Goal: Task Accomplishment & Management: Manage account settings

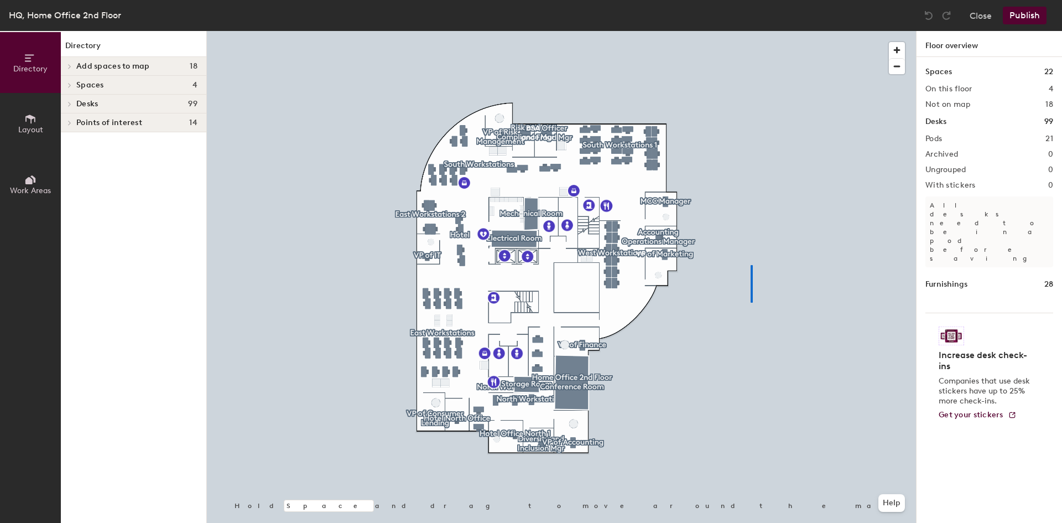
click at [751, 31] on div at bounding box center [561, 31] width 709 height 0
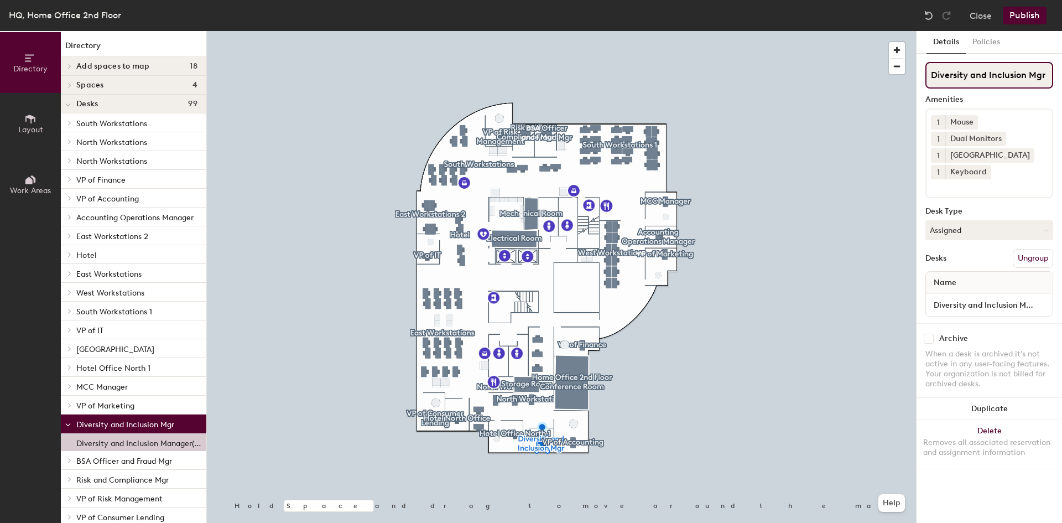
drag, startPoint x: 929, startPoint y: 72, endPoint x: 1051, endPoint y: 75, distance: 121.8
click at [1051, 75] on input "Diversity and Inclusion Mgr" at bounding box center [990, 75] width 128 height 27
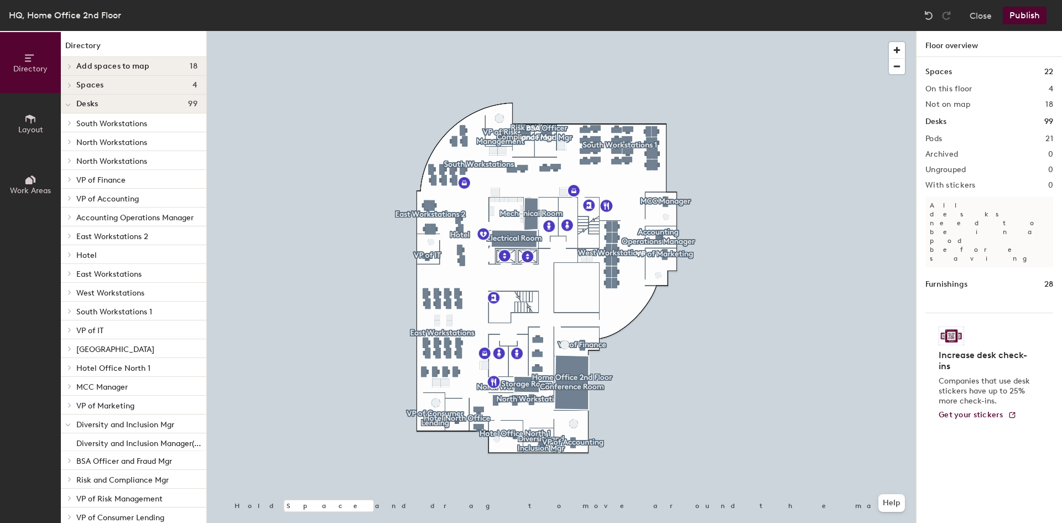
click at [661, 31] on div at bounding box center [561, 31] width 709 height 0
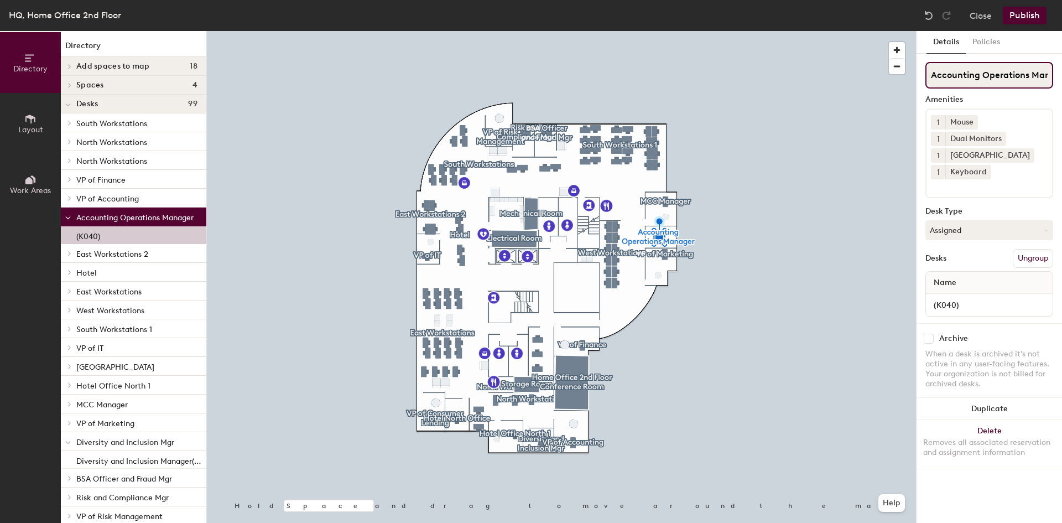
scroll to position [0, 21]
drag, startPoint x: 930, startPoint y: 71, endPoint x: 1051, endPoint y: 70, distance: 120.6
click at [1051, 70] on input "Accounting Operations Manager" at bounding box center [990, 75] width 128 height 27
paste input "Diversity and Inclusion Mg"
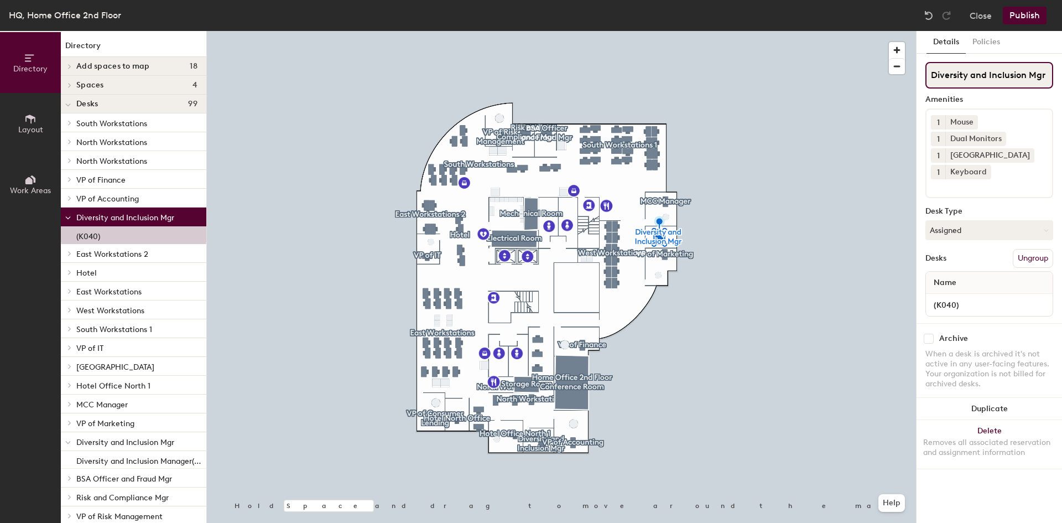
type input "Diversity and Inclusion Mgr"
click at [945, 189] on input at bounding box center [981, 185] width 100 height 13
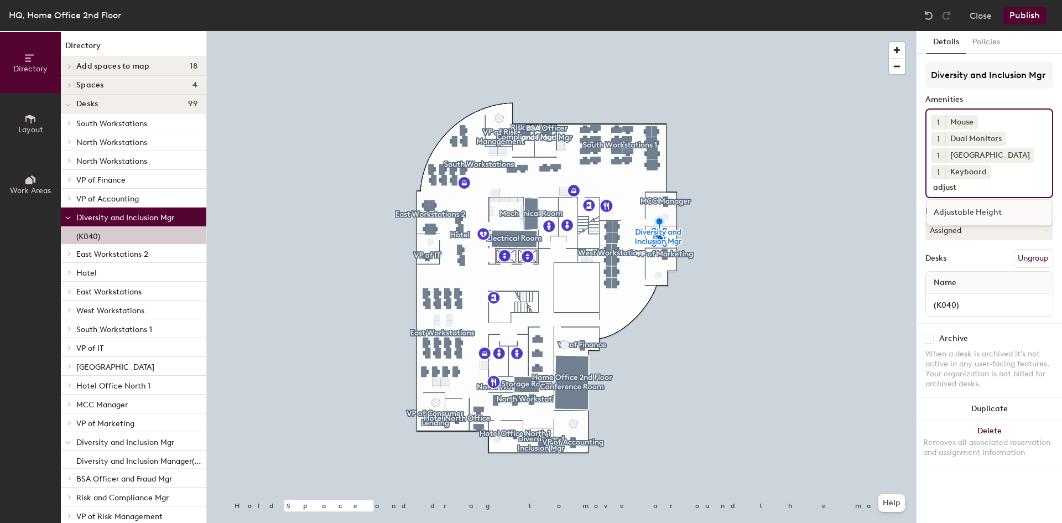
type input "adjust"
click at [956, 208] on div "Adjustable Height" at bounding box center [989, 212] width 125 height 17
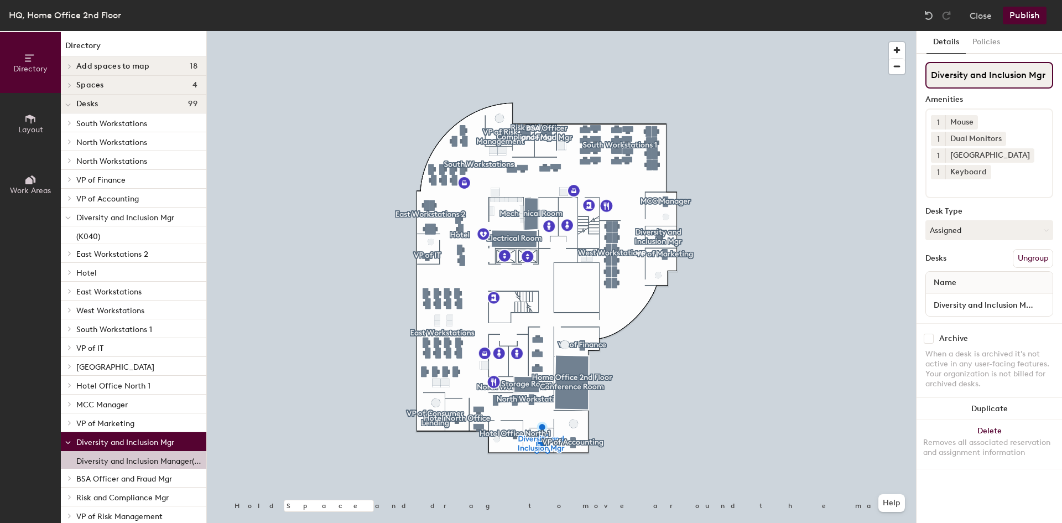
drag, startPoint x: 934, startPoint y: 74, endPoint x: 1048, endPoint y: 78, distance: 114.1
click at [1048, 78] on input "Diversity and Inclusion Mgr" at bounding box center [990, 75] width 128 height 27
type input "Accounting Operations Manager"
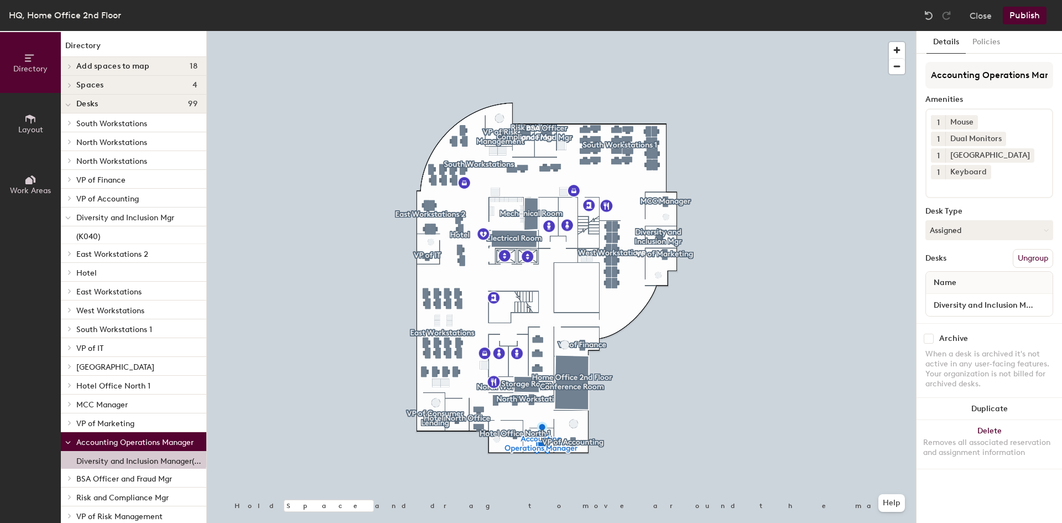
click at [1022, 20] on button "Publish" at bounding box center [1025, 16] width 44 height 18
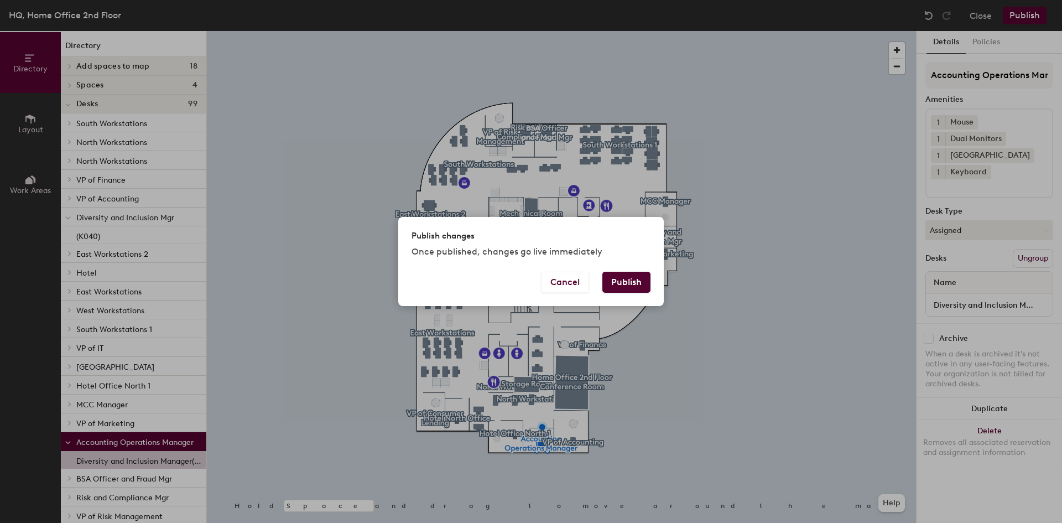
click at [627, 277] on button "Publish" at bounding box center [627, 282] width 48 height 21
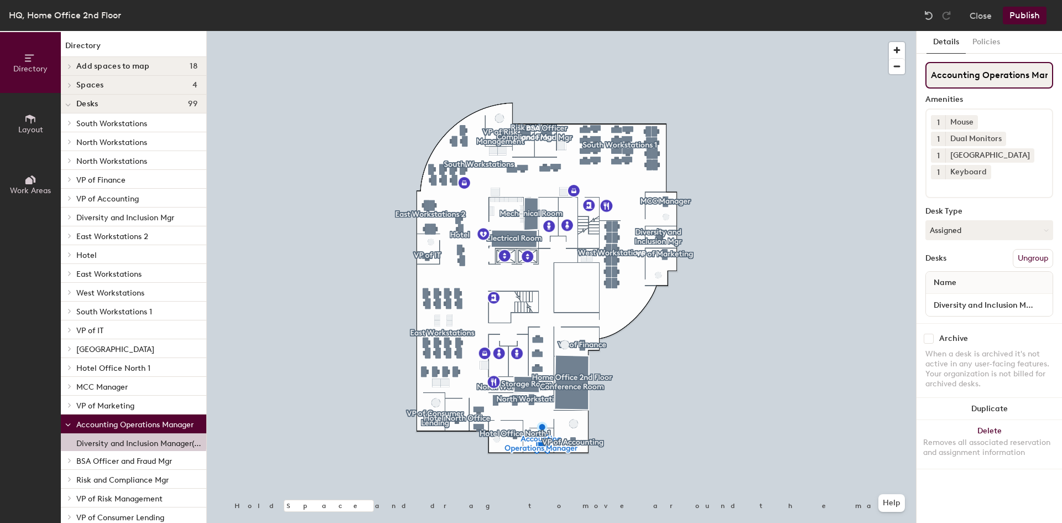
click at [951, 80] on input "Accounting Operations Manager" at bounding box center [990, 75] width 128 height 27
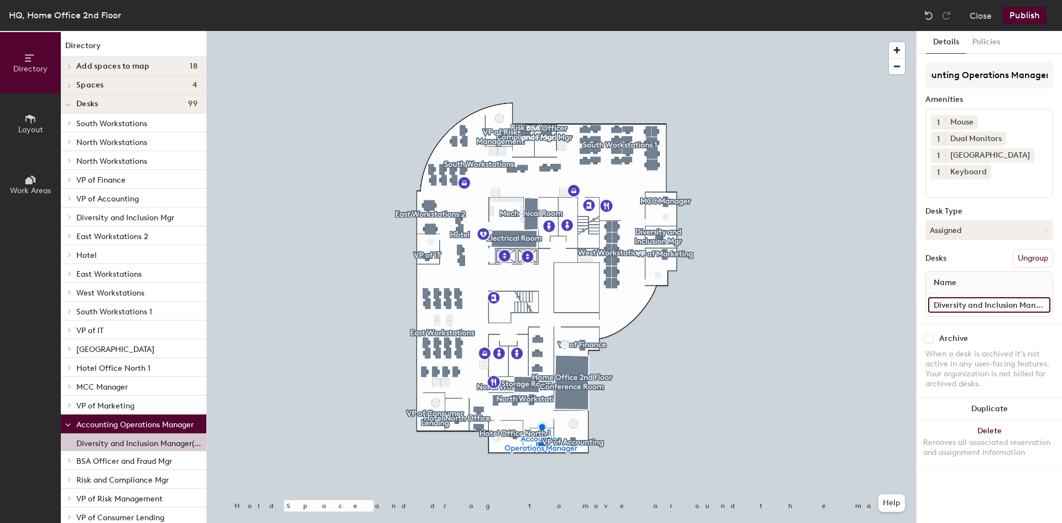
click at [1003, 302] on input "Diversity and Inclusion Manager(K136)" at bounding box center [990, 304] width 122 height 15
type input "Acc"
click at [976, 19] on button "Close" at bounding box center [981, 16] width 22 height 18
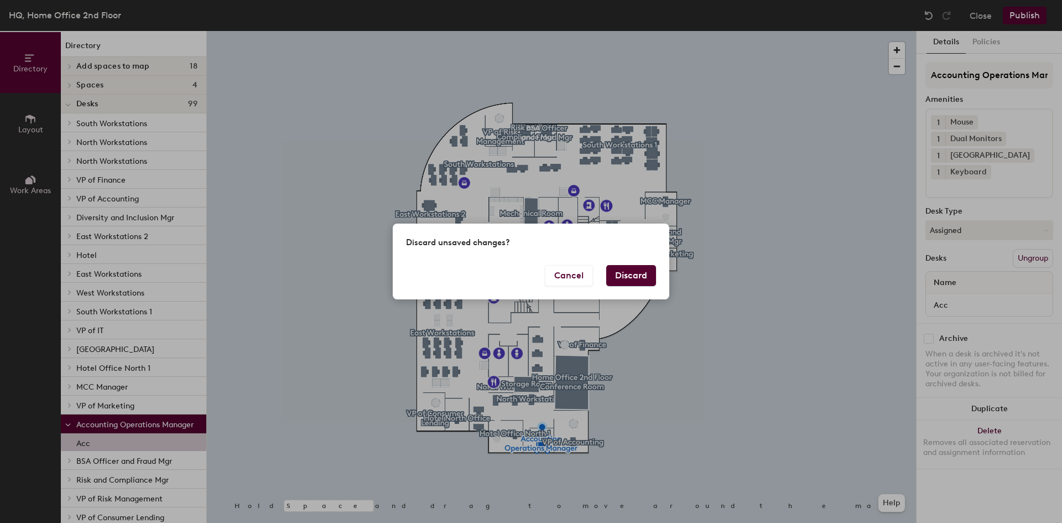
click at [639, 274] on button "Discard" at bounding box center [631, 275] width 50 height 21
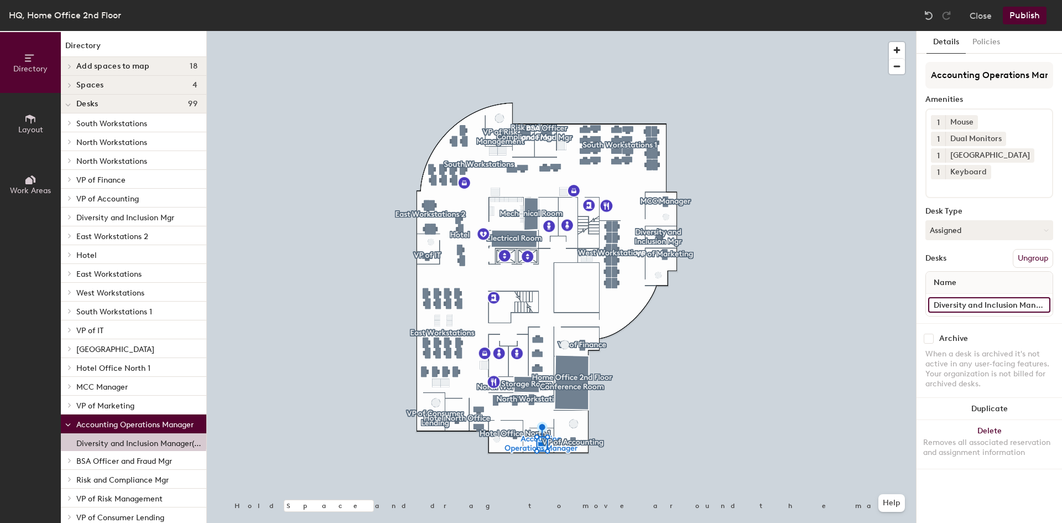
click at [933, 304] on input "Diversity and Inclusion Manager(K136)" at bounding box center [990, 304] width 122 height 15
click at [936, 299] on input "Diversity and Inclusion Manager(K136)" at bounding box center [990, 304] width 122 height 15
type input "Accounting Operations Manager(K136)"
click at [1022, 12] on button "Publish" at bounding box center [1025, 16] width 44 height 18
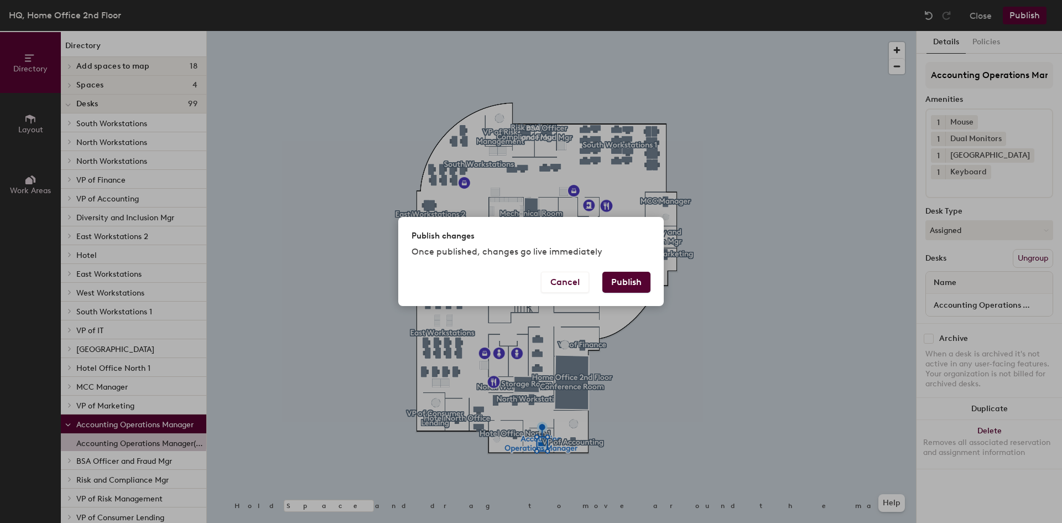
click at [623, 273] on button "Publish" at bounding box center [627, 282] width 48 height 21
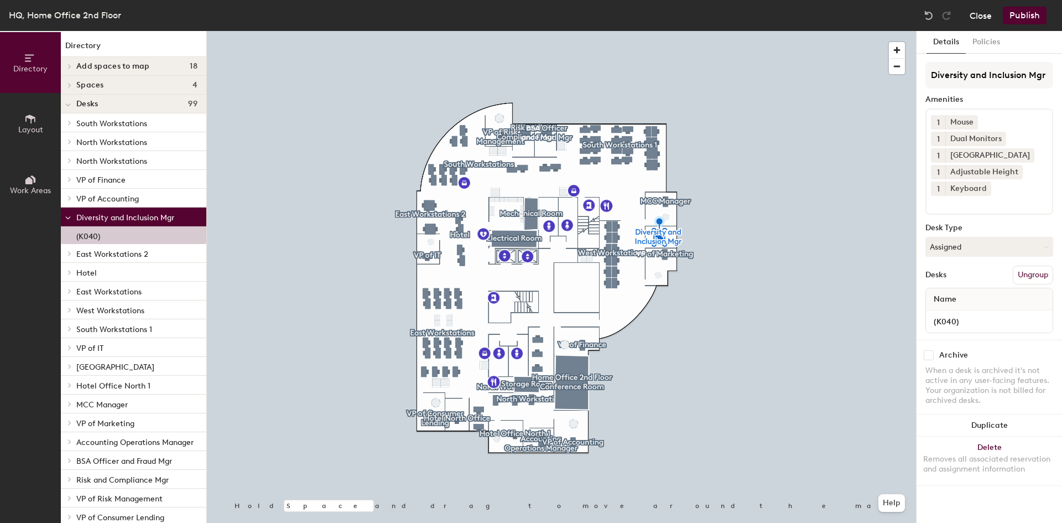
click at [979, 17] on button "Close" at bounding box center [981, 16] width 22 height 18
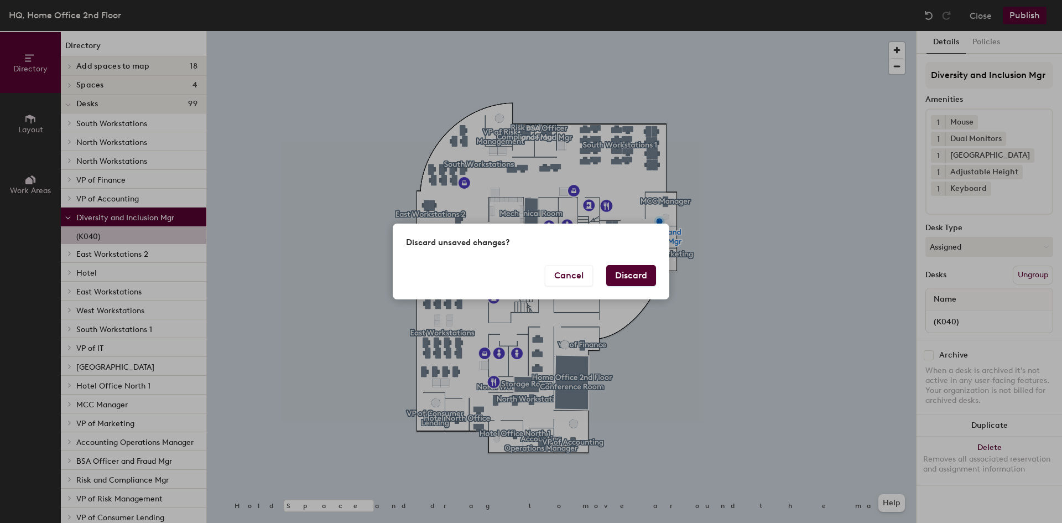
click at [624, 273] on button "Discard" at bounding box center [631, 275] width 50 height 21
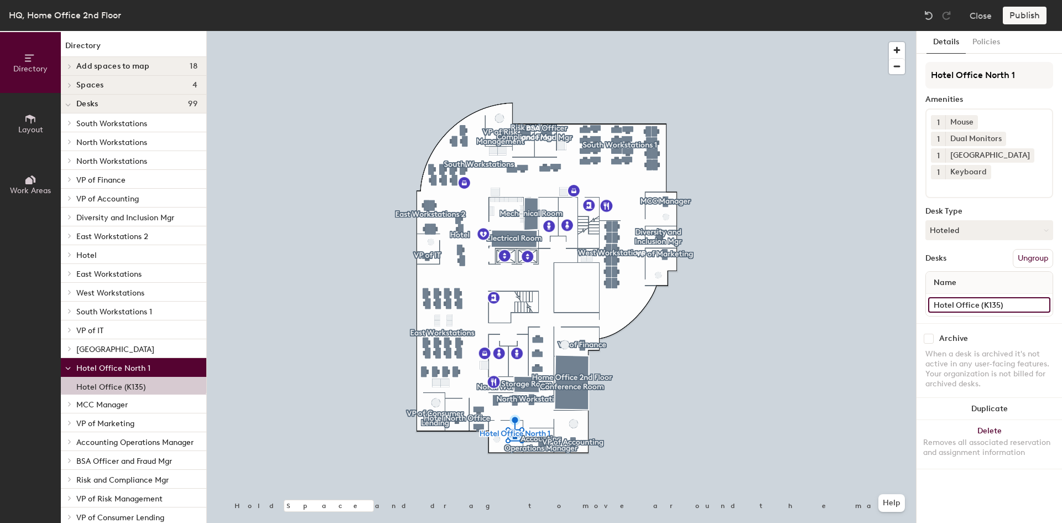
click at [947, 304] on input "Hotel Office (K135)" at bounding box center [990, 304] width 122 height 15
click at [981, 303] on input "Hotel Office (K135)" at bounding box center [990, 304] width 122 height 15
type input "(K135)"
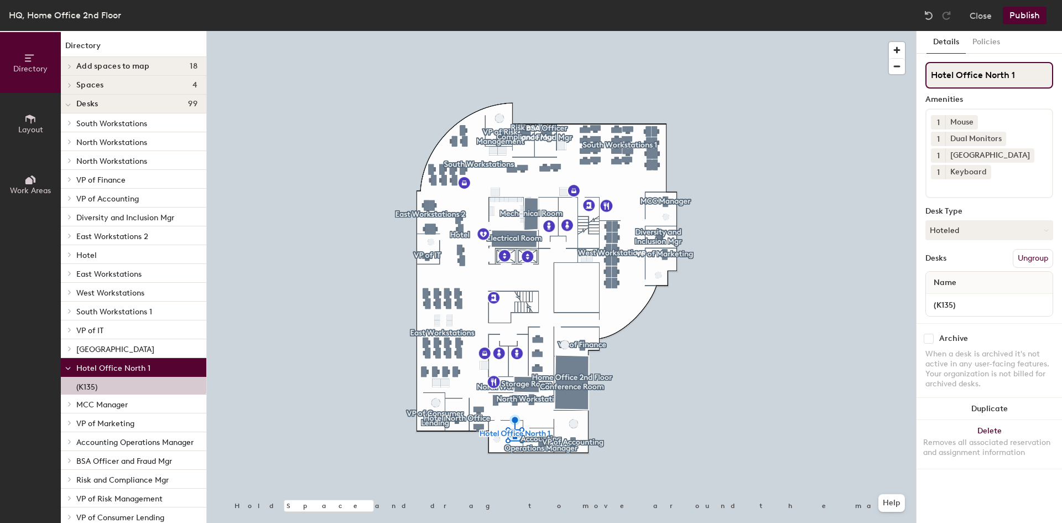
click at [850, 75] on div "Directory Layout Work Areas Directory Add spaces to map 18 BSA and Fraud Mgr Ca…" at bounding box center [531, 277] width 1062 height 492
type input "VP of Finance"
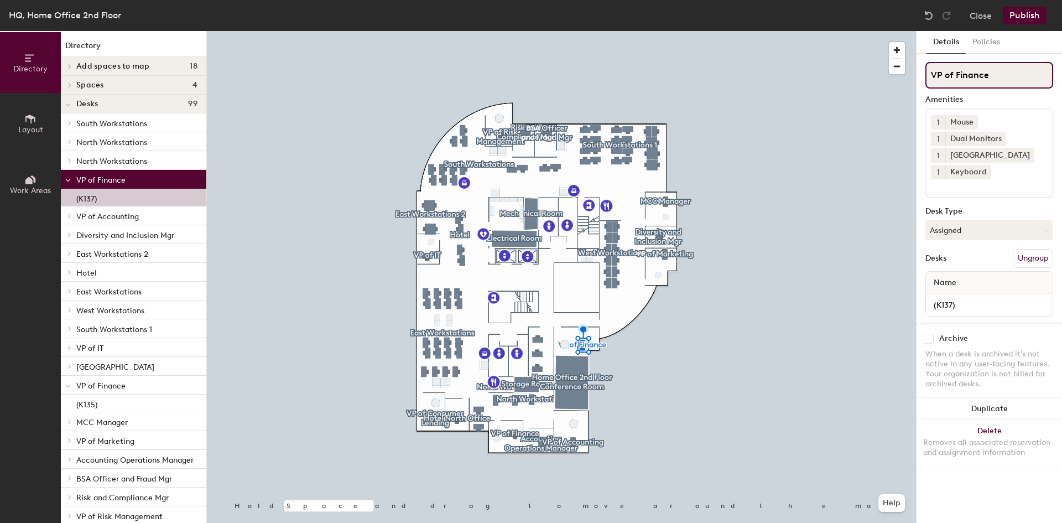
click at [1004, 76] on input "VP of Finance" at bounding box center [990, 75] width 128 height 27
drag, startPoint x: 997, startPoint y: 76, endPoint x: 890, endPoint y: 69, distance: 107.0
click at [890, 69] on div "Directory Layout Work Areas Directory Add spaces to map 18 BSA and Fraud Mgr Ca…" at bounding box center [531, 277] width 1062 height 492
type input "[GEOGRAPHIC_DATA]"
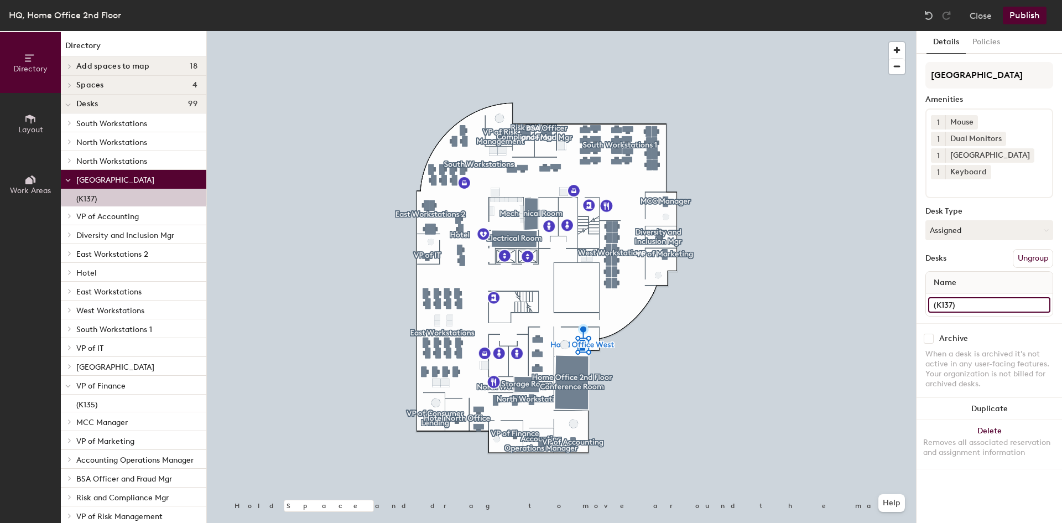
click at [935, 302] on input "(K137)" at bounding box center [990, 304] width 122 height 15
click at [932, 302] on input "(K137)" at bounding box center [990, 304] width 122 height 15
type input "Hotel Office (K137)"
click at [1031, 14] on button "Publish" at bounding box center [1025, 16] width 44 height 18
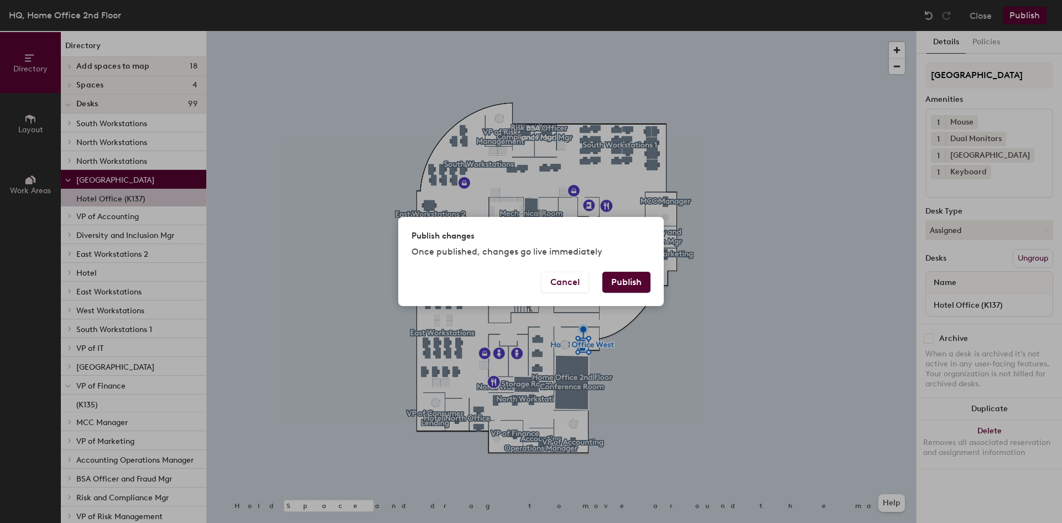
click at [627, 281] on button "Publish" at bounding box center [627, 282] width 48 height 21
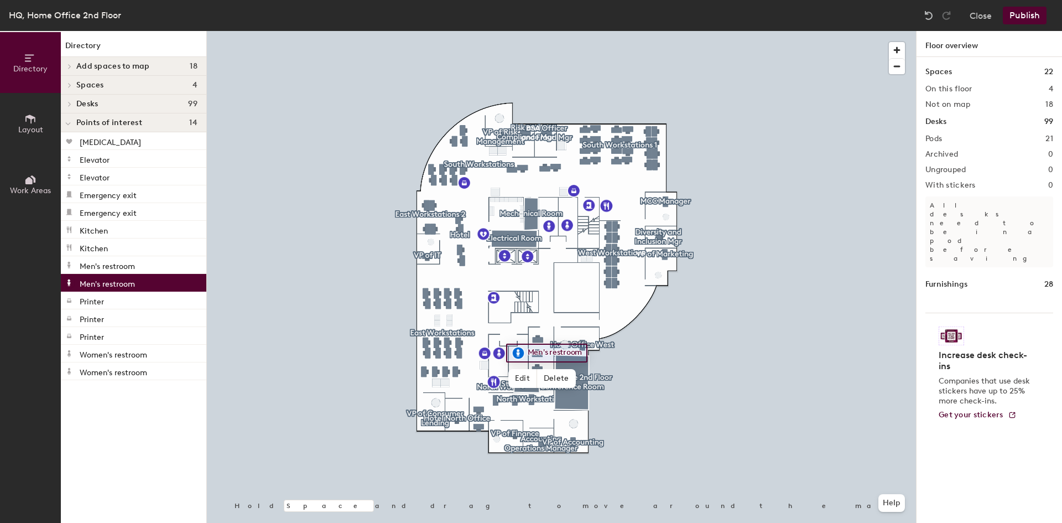
click at [667, 31] on div at bounding box center [561, 31] width 709 height 0
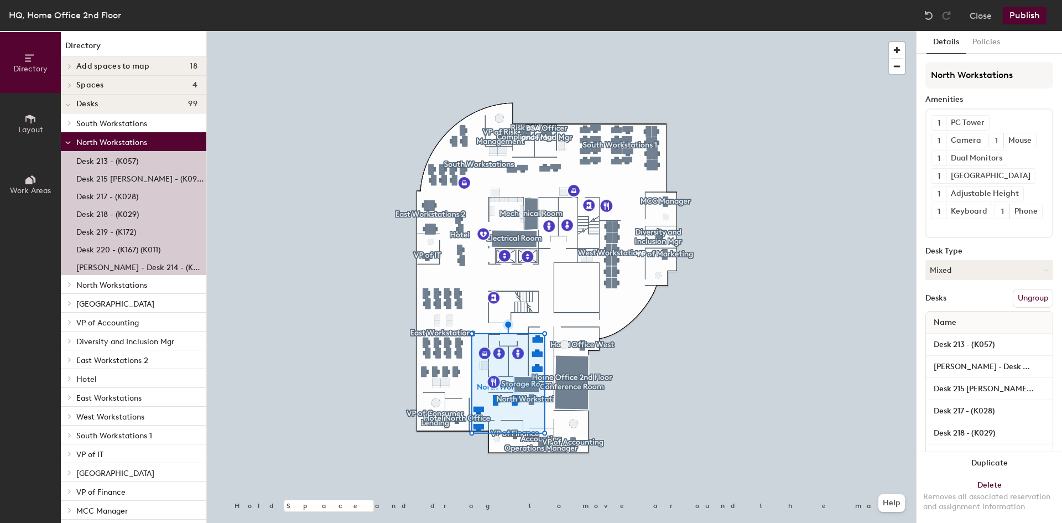
click at [659, 31] on div at bounding box center [561, 31] width 709 height 0
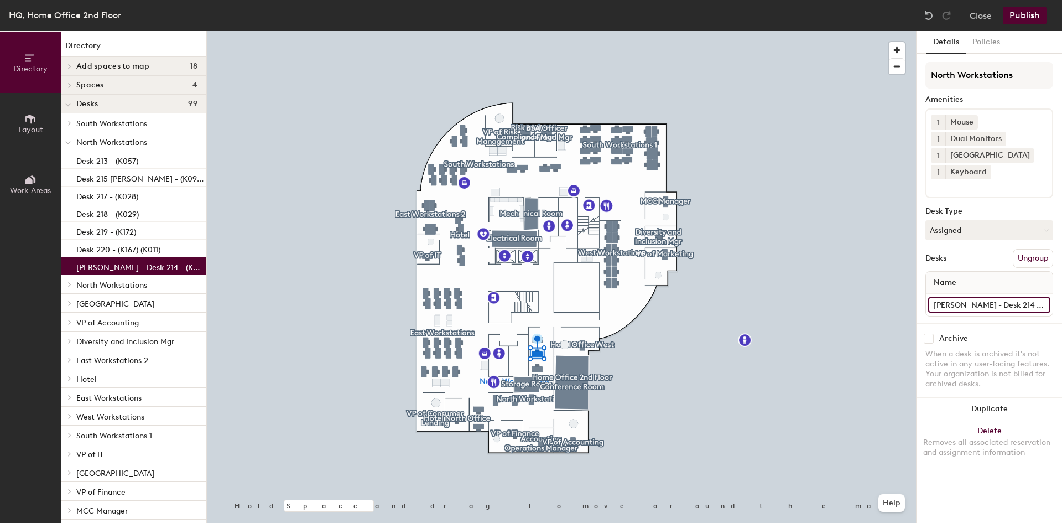
click at [978, 303] on input "Michelle Copeland - Desk 214 - (K056)" at bounding box center [990, 304] width 122 height 15
click at [1000, 306] on input "Michelle Copeland - Desk 214 - (K056)" at bounding box center [990, 304] width 122 height 15
type input "Hotel Desk - Desk 214 - (K056)"
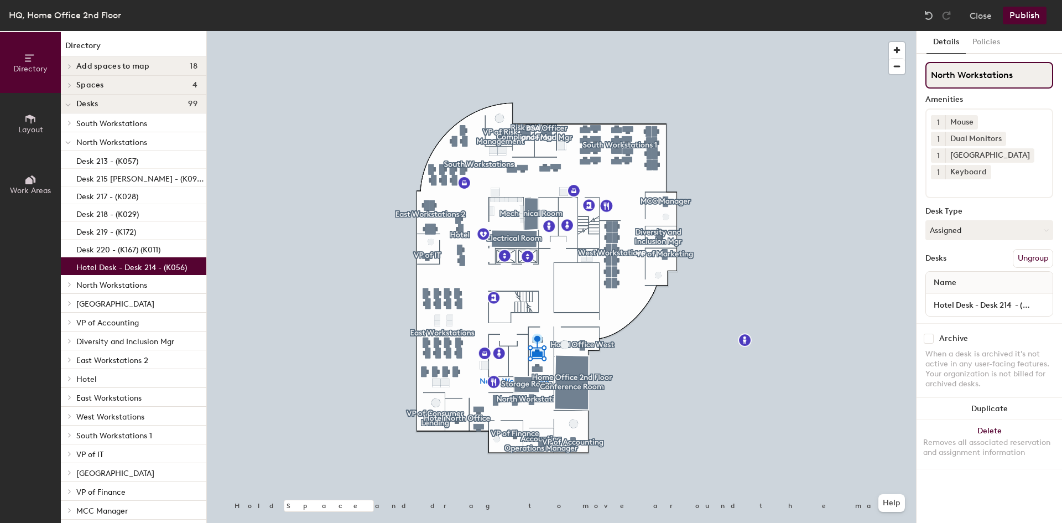
click at [931, 75] on input "North Workstations" at bounding box center [990, 75] width 128 height 27
type input "Hotel - North Workstations"
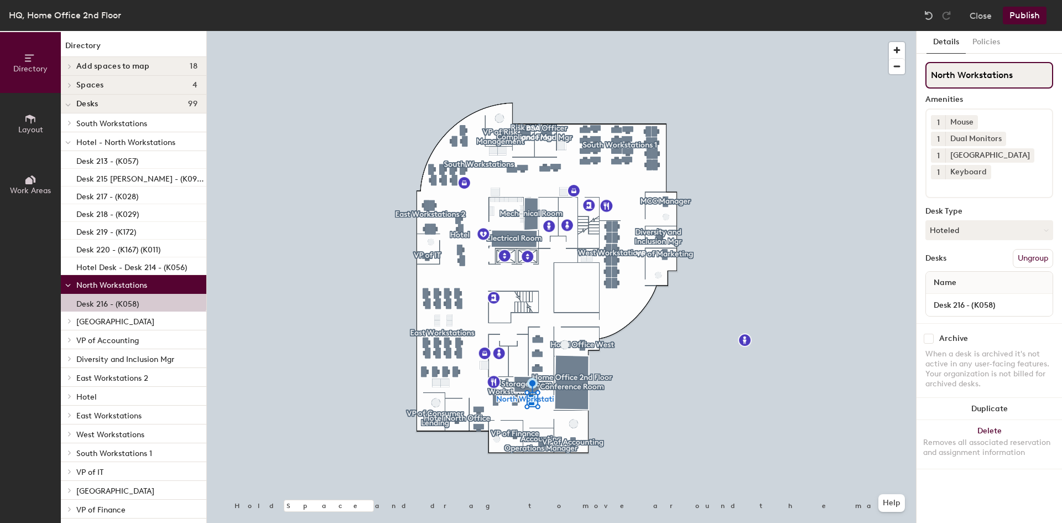
drag, startPoint x: 933, startPoint y: 74, endPoint x: 1024, endPoint y: 74, distance: 91.3
click at [1024, 74] on input "North Workstations" at bounding box center [990, 75] width 128 height 27
type input "[PERSON_NAME]"
click at [1025, 10] on button "Publish" at bounding box center [1025, 16] width 44 height 18
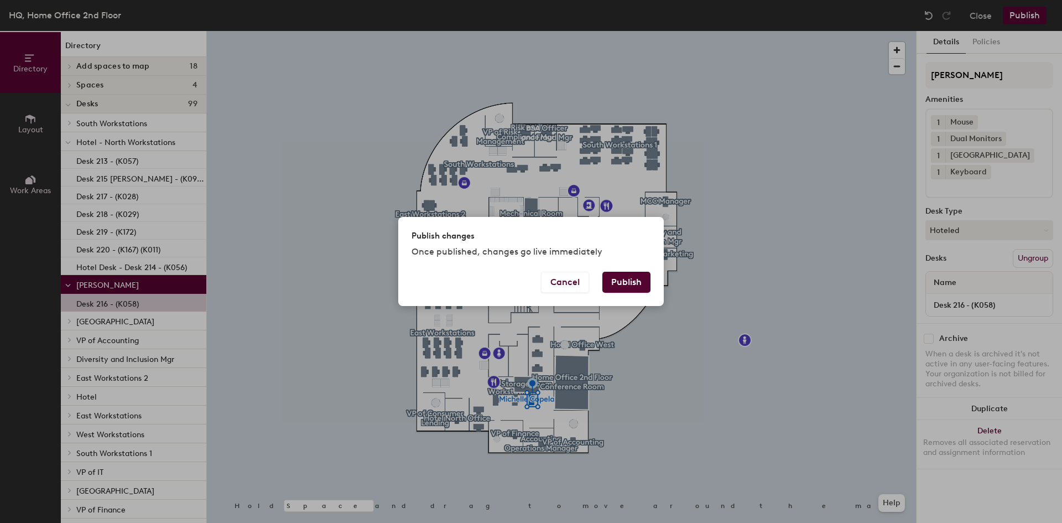
click at [631, 276] on button "Publish" at bounding box center [627, 282] width 48 height 21
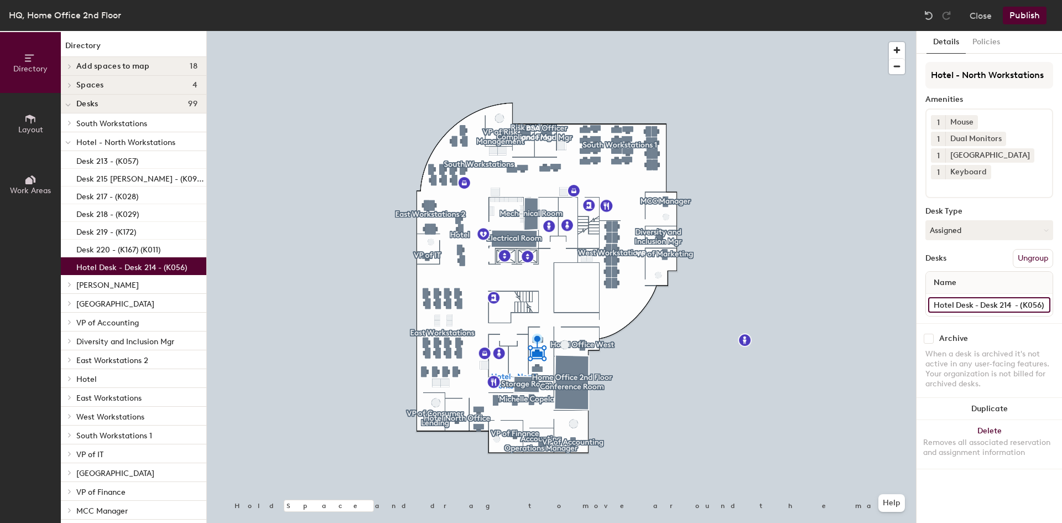
click at [945, 300] on input "Hotel Desk - Desk 214 - (K056)" at bounding box center [990, 304] width 122 height 15
click at [950, 299] on input "Hotel Desk - Desk 214 - (K056)" at bounding box center [990, 304] width 122 height 15
click at [1023, 9] on button "Publish" at bounding box center [1025, 16] width 44 height 18
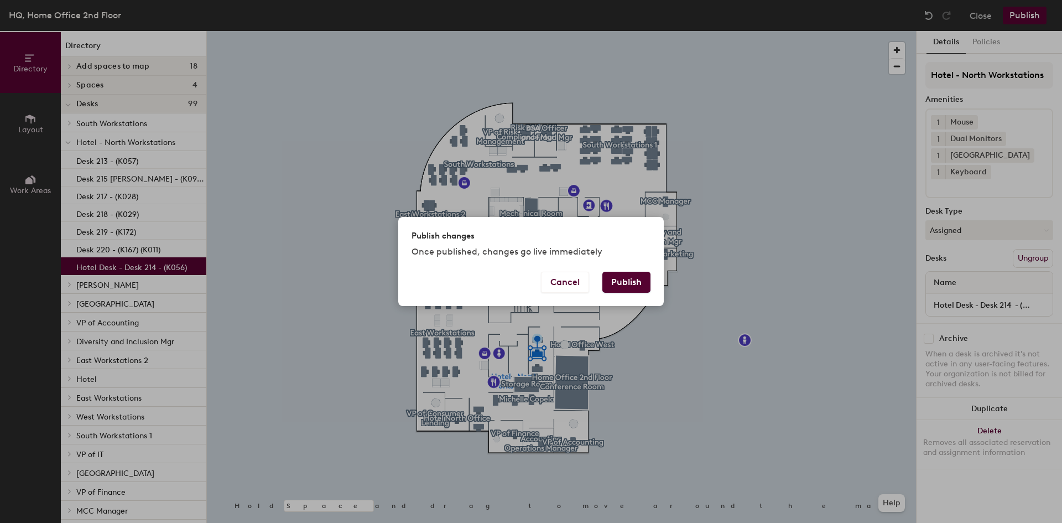
click at [633, 284] on button "Publish" at bounding box center [627, 282] width 48 height 21
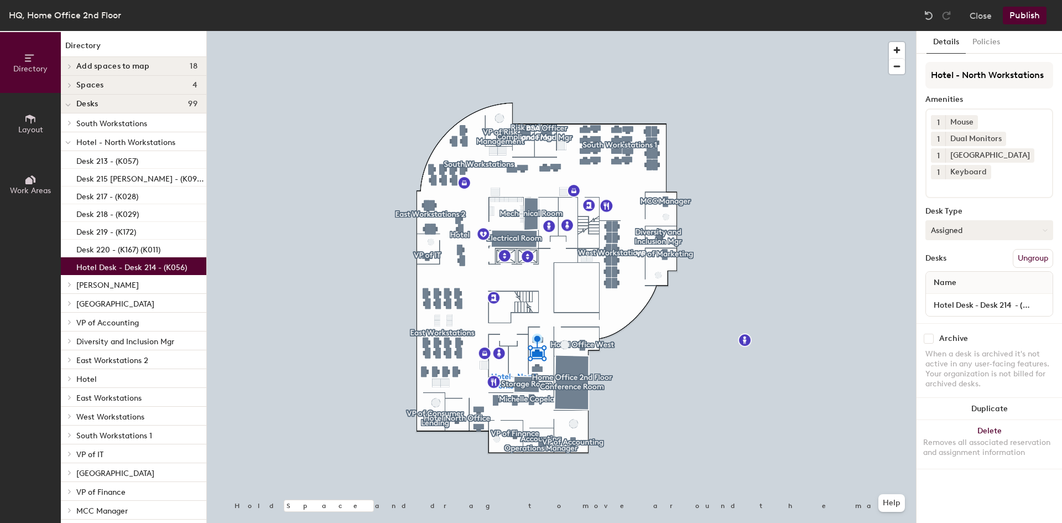
click at [981, 230] on button "Assigned" at bounding box center [990, 230] width 128 height 20
click at [957, 293] on div "Hoteled" at bounding box center [981, 297] width 111 height 17
click at [1026, 15] on button "Publish" at bounding box center [1025, 16] width 44 height 18
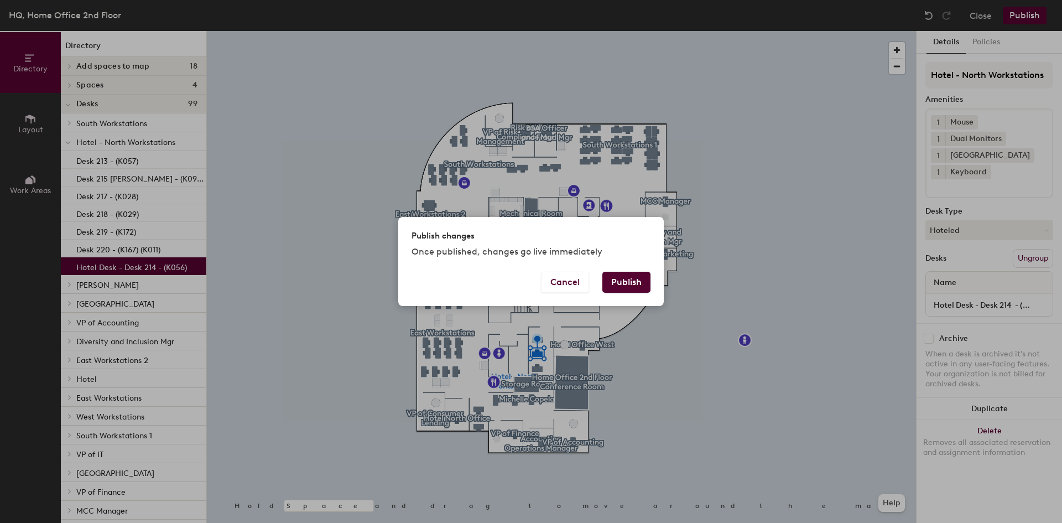
click at [620, 273] on button "Publish" at bounding box center [627, 282] width 48 height 21
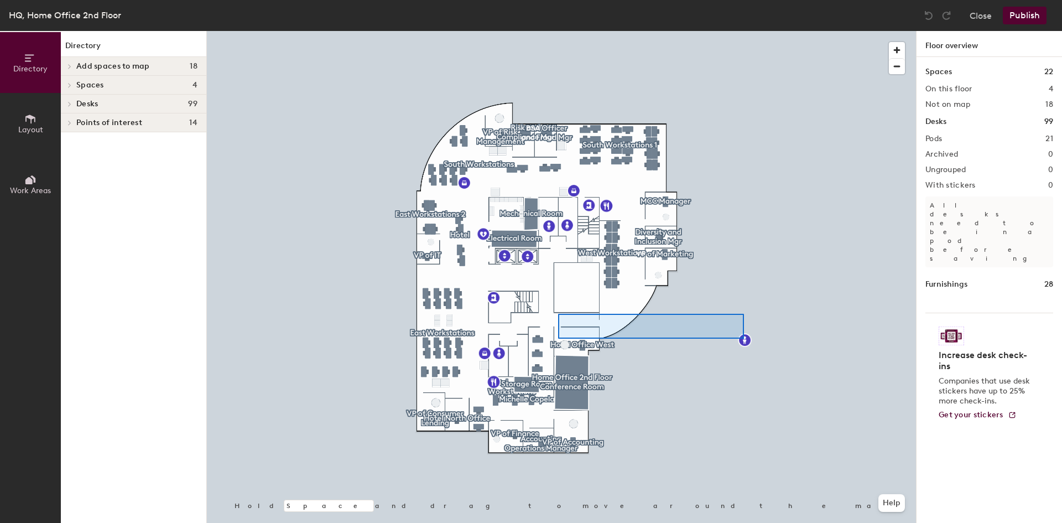
click at [558, 31] on div at bounding box center [561, 31] width 709 height 0
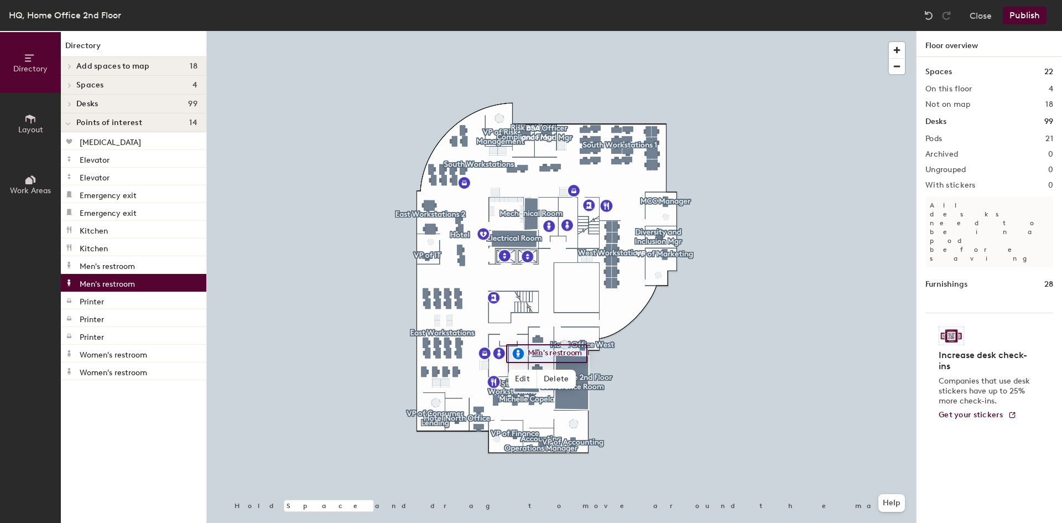
click at [1025, 13] on button "Publish" at bounding box center [1025, 16] width 44 height 18
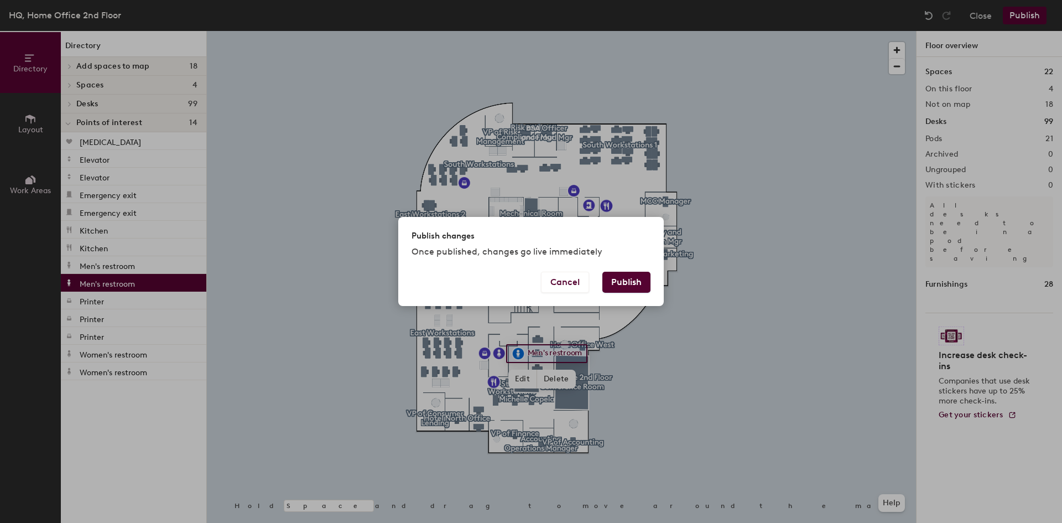
click at [619, 284] on button "Publish" at bounding box center [627, 282] width 48 height 21
